Goal: Use online tool/utility

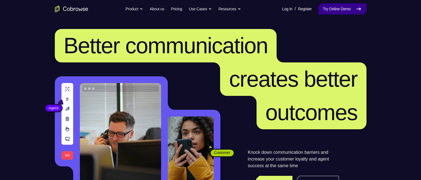
click at [345, 6] on link "Try Online Demo" at bounding box center [343, 8] width 48 height 11
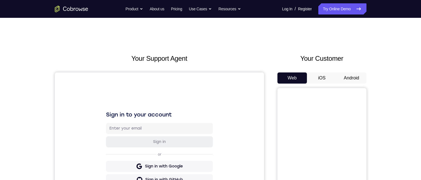
click at [358, 77] on button "Android" at bounding box center [352, 77] width 30 height 11
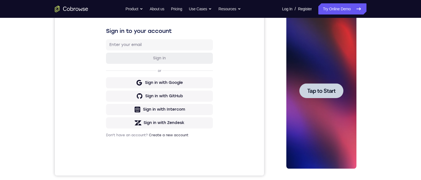
click at [326, 84] on div at bounding box center [322, 90] width 44 height 15
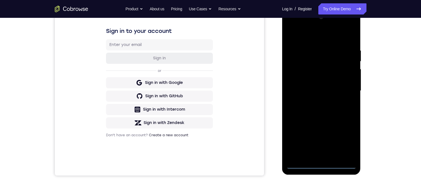
click at [325, 165] on div at bounding box center [322, 91] width 70 height 156
drag, startPoint x: 331, startPoint y: 114, endPoint x: 334, endPoint y: 35, distance: 78.6
click at [334, 35] on div at bounding box center [322, 91] width 70 height 156
click at [300, 85] on div at bounding box center [322, 91] width 70 height 156
click at [334, 95] on div at bounding box center [322, 91] width 70 height 156
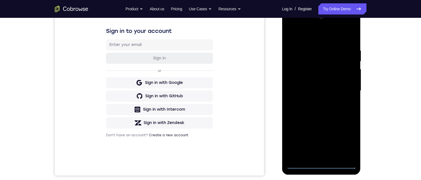
click at [335, 156] on div at bounding box center [322, 91] width 70 height 156
click at [309, 70] on div at bounding box center [322, 91] width 70 height 156
click at [317, 50] on div at bounding box center [322, 91] width 70 height 156
click at [316, 56] on div at bounding box center [322, 91] width 70 height 156
click at [317, 69] on div at bounding box center [322, 91] width 70 height 156
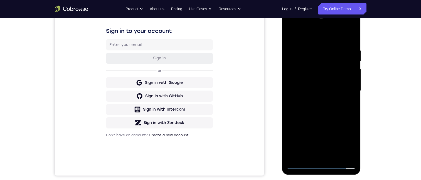
click at [368, 82] on div "Your Support Agent Your Customer Web iOS Android Next Steps We’d be happy to gi…" at bounding box center [211, 117] width 356 height 367
click at [349, 150] on div at bounding box center [322, 91] width 70 height 156
click at [346, 152] on div at bounding box center [322, 91] width 70 height 156
click at [329, 156] on div at bounding box center [322, 91] width 70 height 156
click at [349, 85] on div at bounding box center [322, 91] width 70 height 156
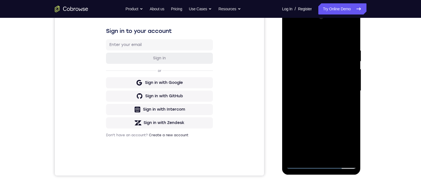
click at [328, 71] on div at bounding box center [322, 91] width 70 height 156
click at [306, 136] on div at bounding box center [322, 91] width 70 height 156
click at [346, 26] on div at bounding box center [322, 91] width 70 height 156
click at [289, 25] on div at bounding box center [322, 91] width 70 height 156
click at [348, 45] on div at bounding box center [322, 91] width 70 height 156
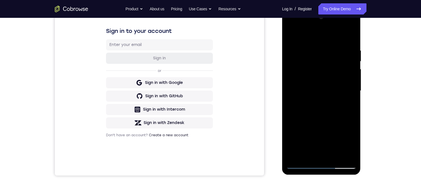
click at [348, 26] on div at bounding box center [322, 91] width 70 height 156
